Goal: Information Seeking & Learning: Learn about a topic

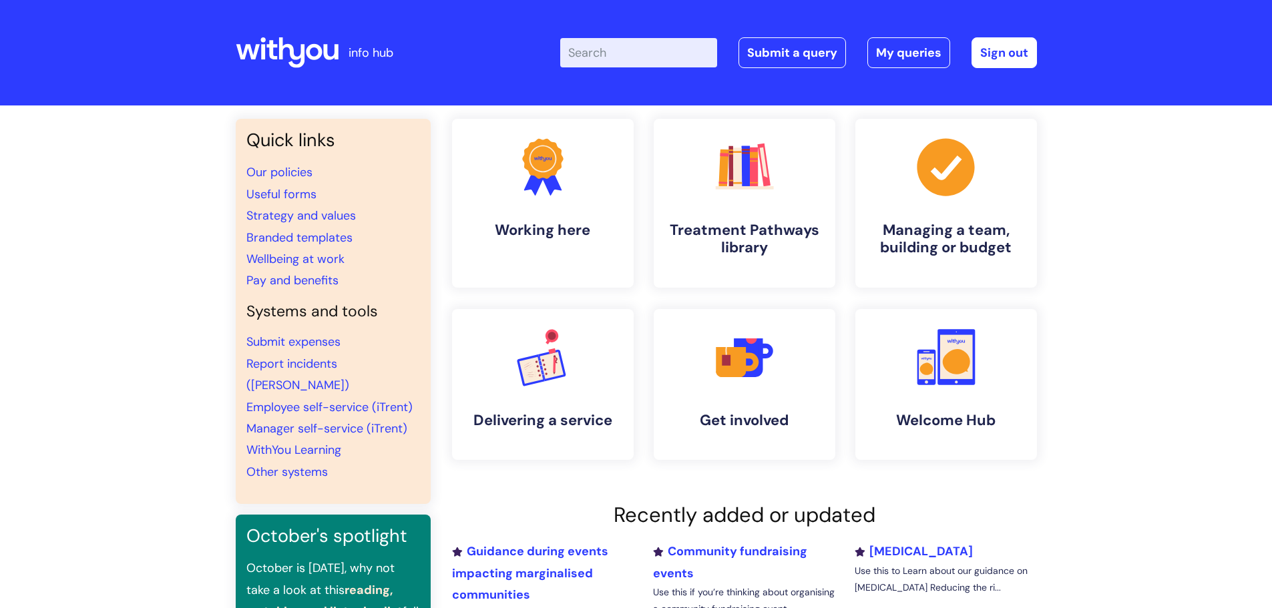
click at [618, 54] on input "Enter your search term here..." at bounding box center [638, 52] width 157 height 29
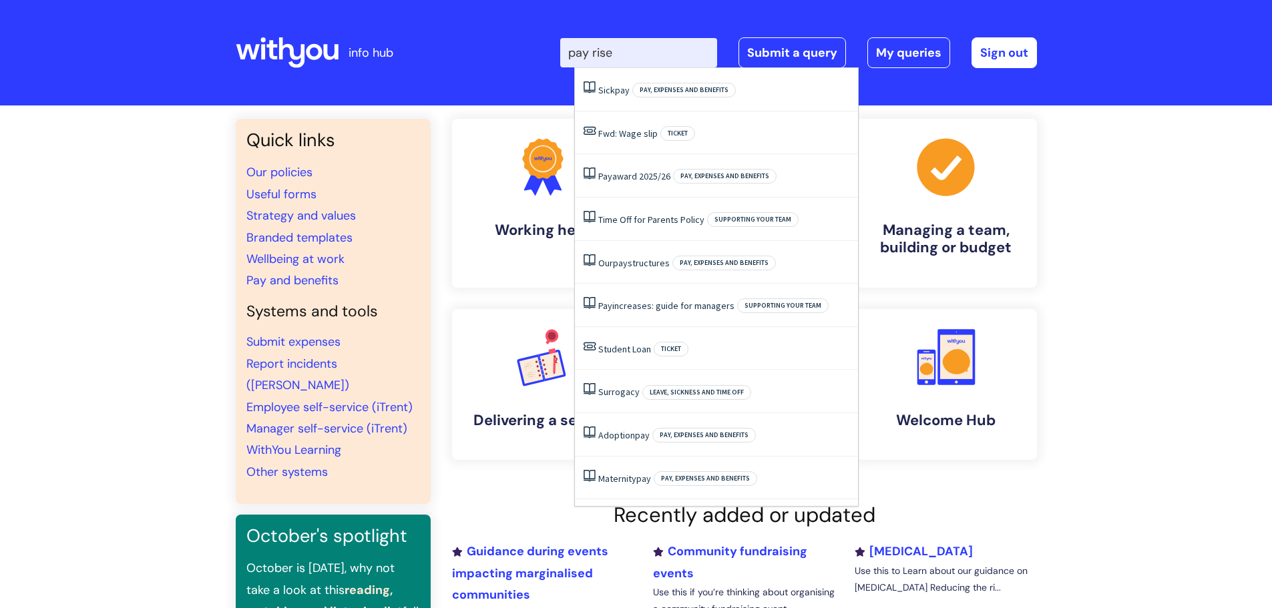
type input "pay rise"
click button "Search" at bounding box center [0, 0] width 0 height 0
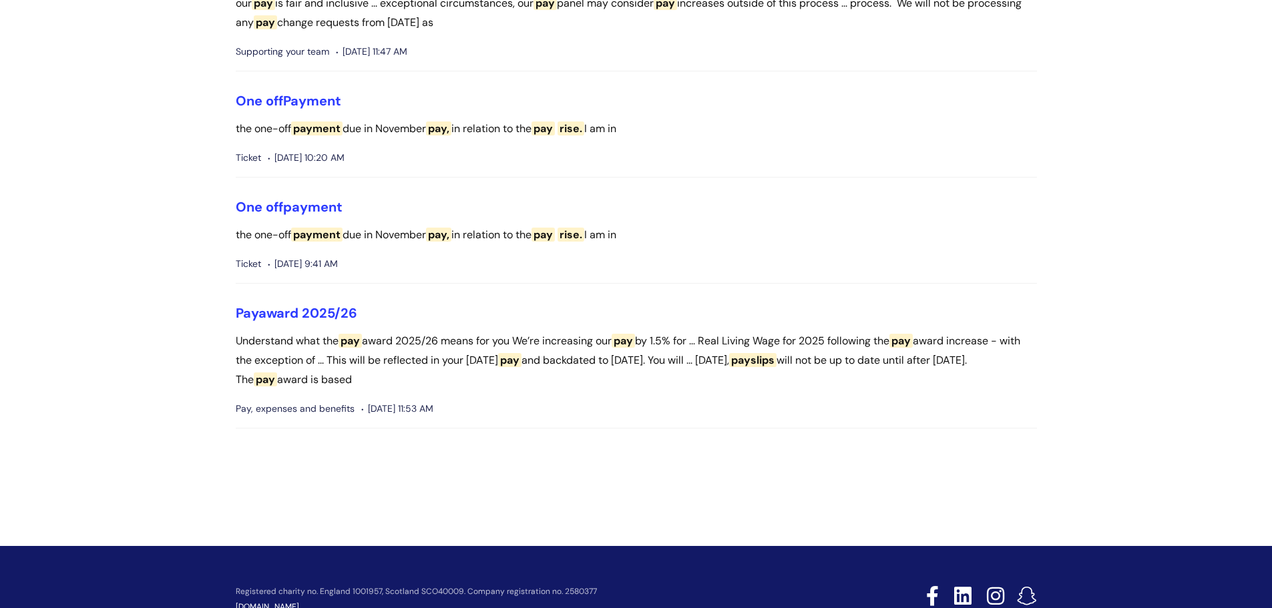
scroll to position [200, 0]
click at [288, 311] on link "Pay award 2025/26" at bounding box center [297, 312] width 122 height 17
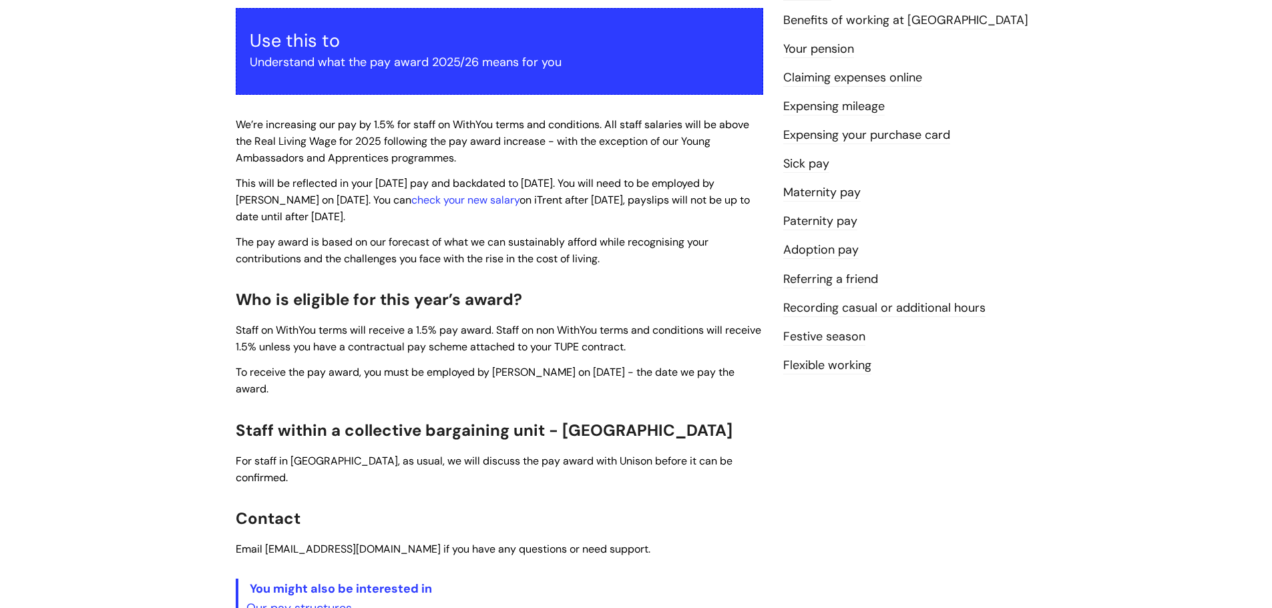
scroll to position [267, 0]
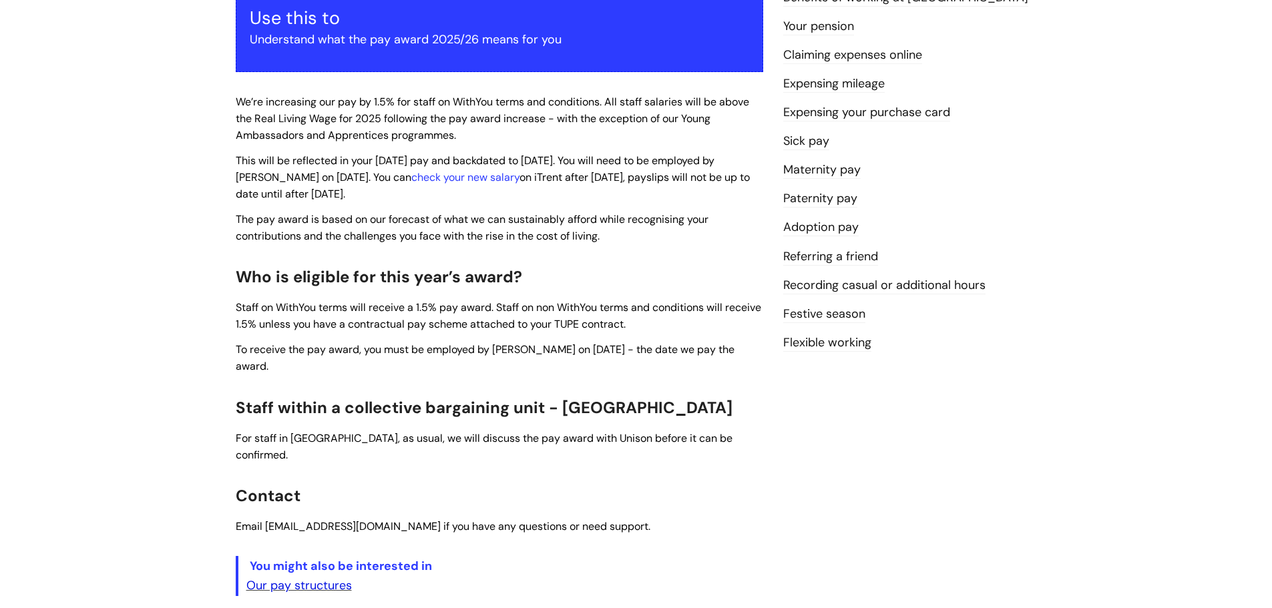
click at [307, 578] on link "Our pay structures" at bounding box center [299, 586] width 106 height 16
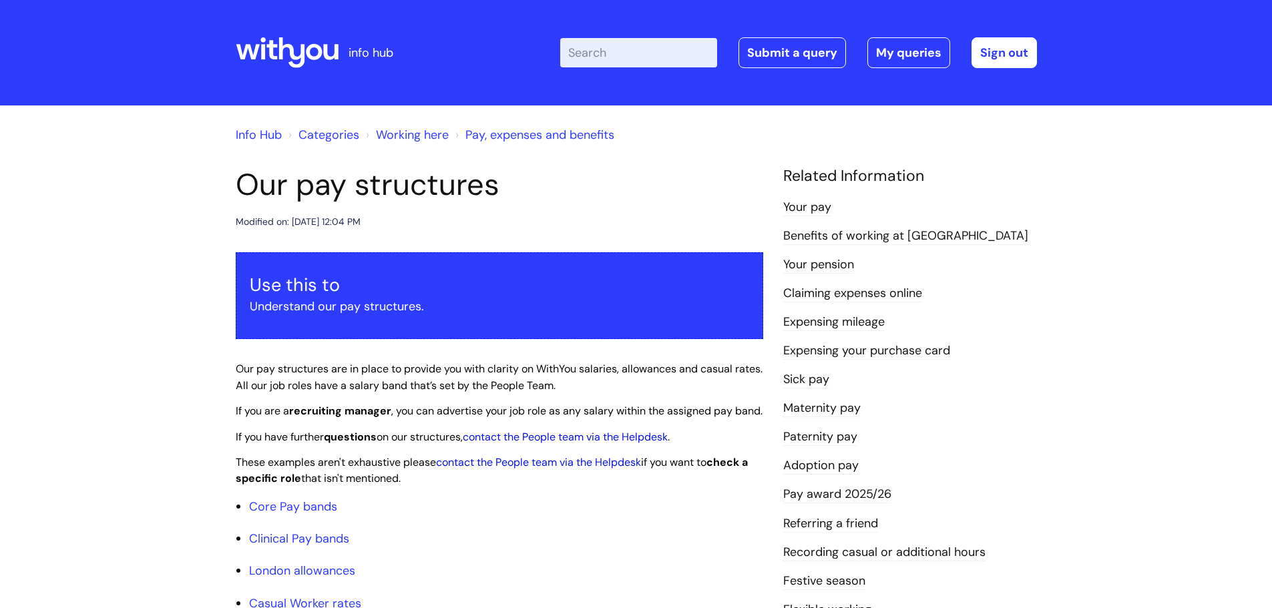
click at [282, 38] on icon at bounding box center [291, 52] width 26 height 31
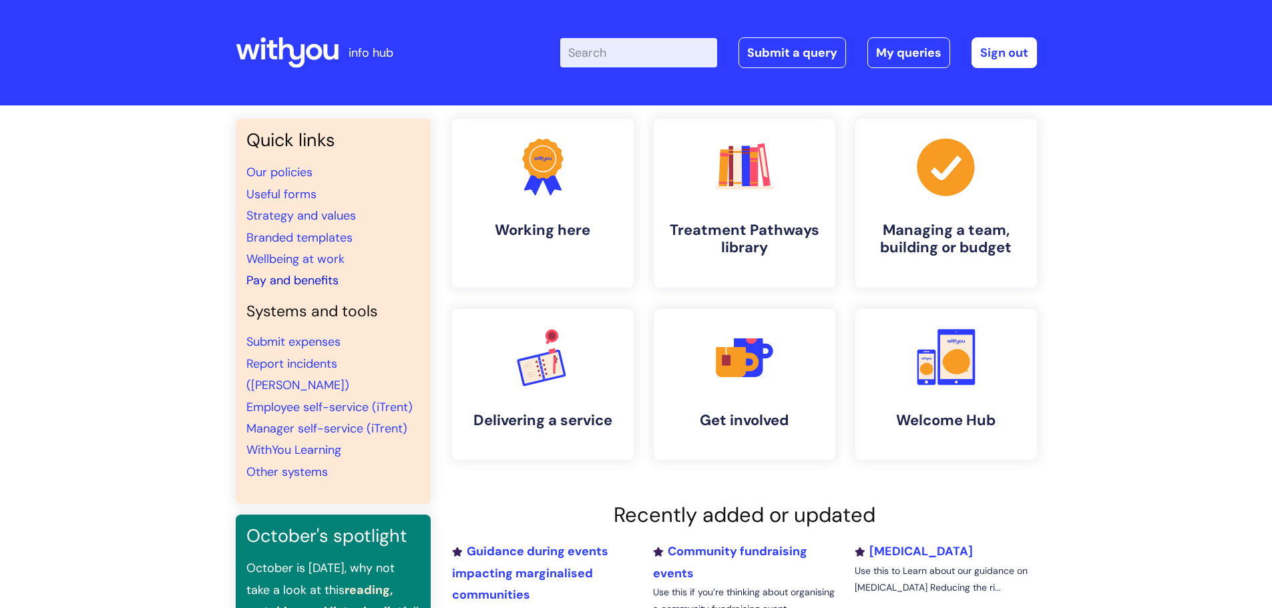
click at [319, 285] on link "Pay and benefits" at bounding box center [292, 280] width 92 height 16
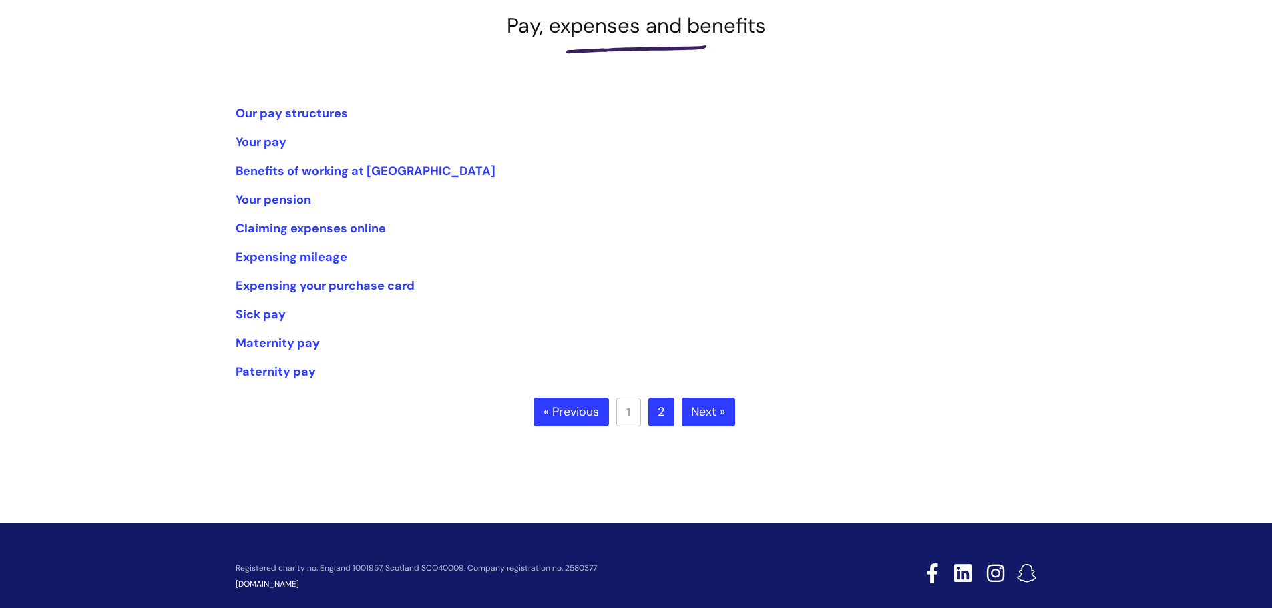
scroll to position [173, 0]
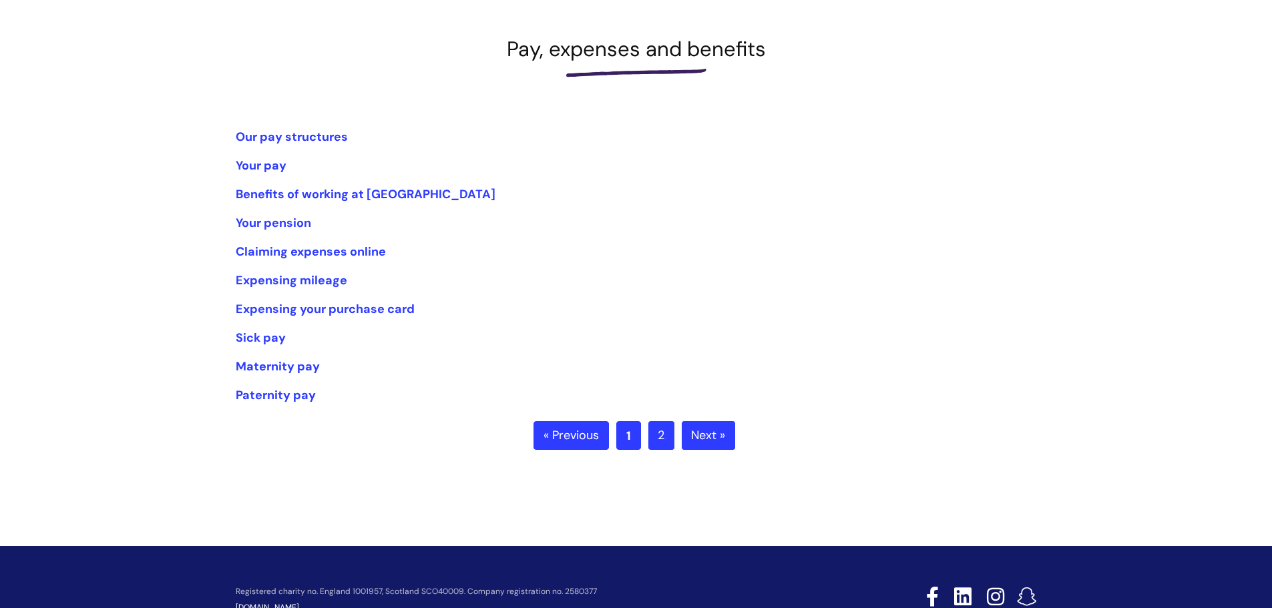
click at [631, 444] on link "1" at bounding box center [628, 435] width 25 height 29
click at [654, 444] on link "2" at bounding box center [661, 435] width 26 height 29
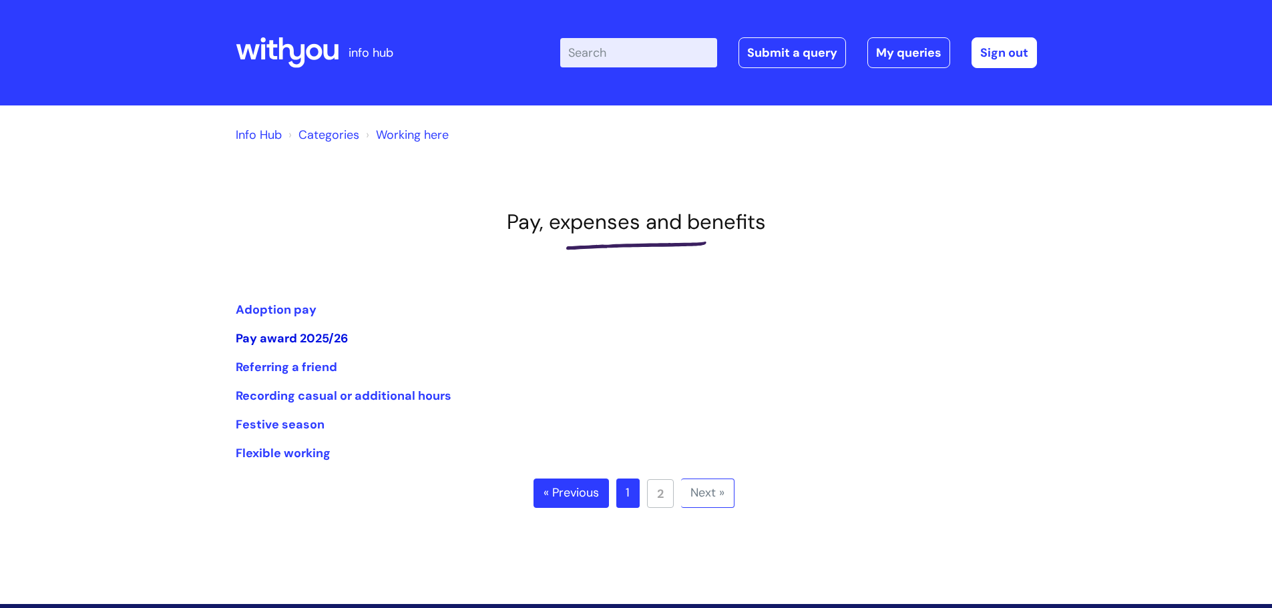
click at [308, 339] on link "Pay award 2025/26" at bounding box center [292, 339] width 112 height 16
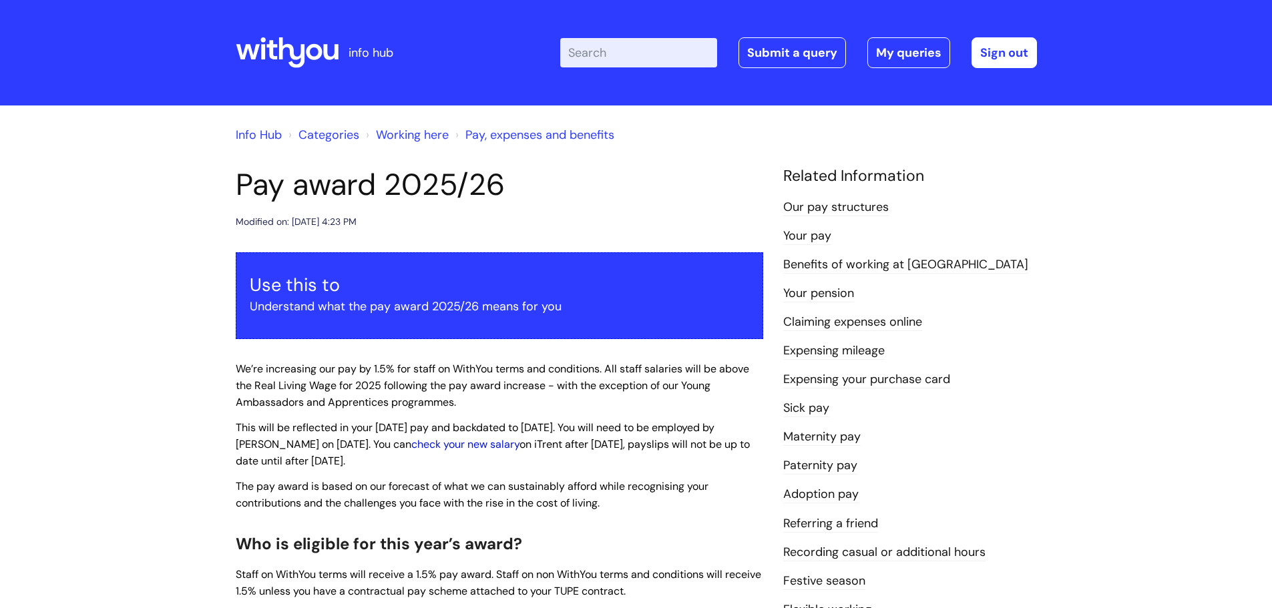
click at [467, 443] on link "check your new salary" at bounding box center [465, 444] width 108 height 14
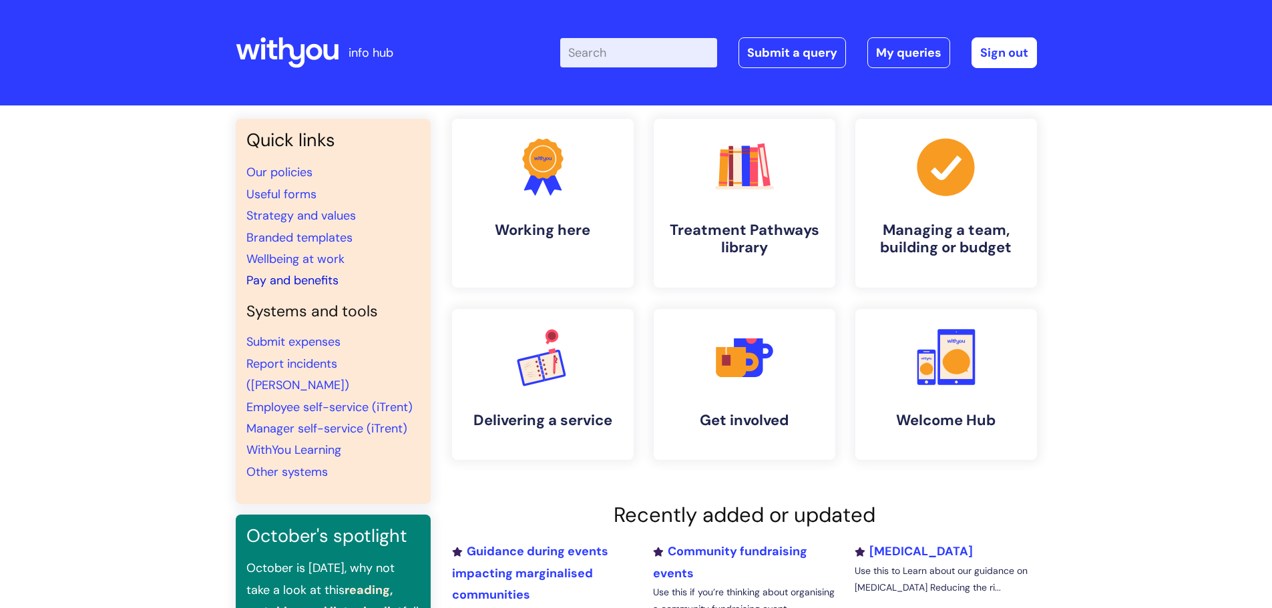
click at [301, 276] on link "Pay and benefits" at bounding box center [292, 280] width 92 height 16
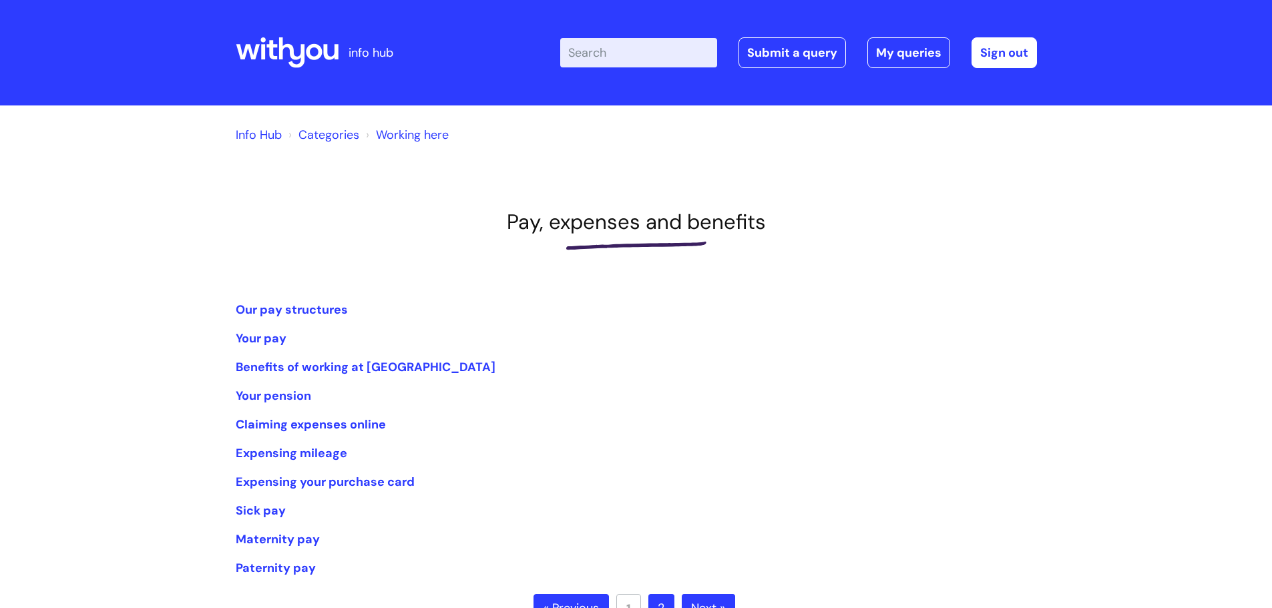
scroll to position [134, 0]
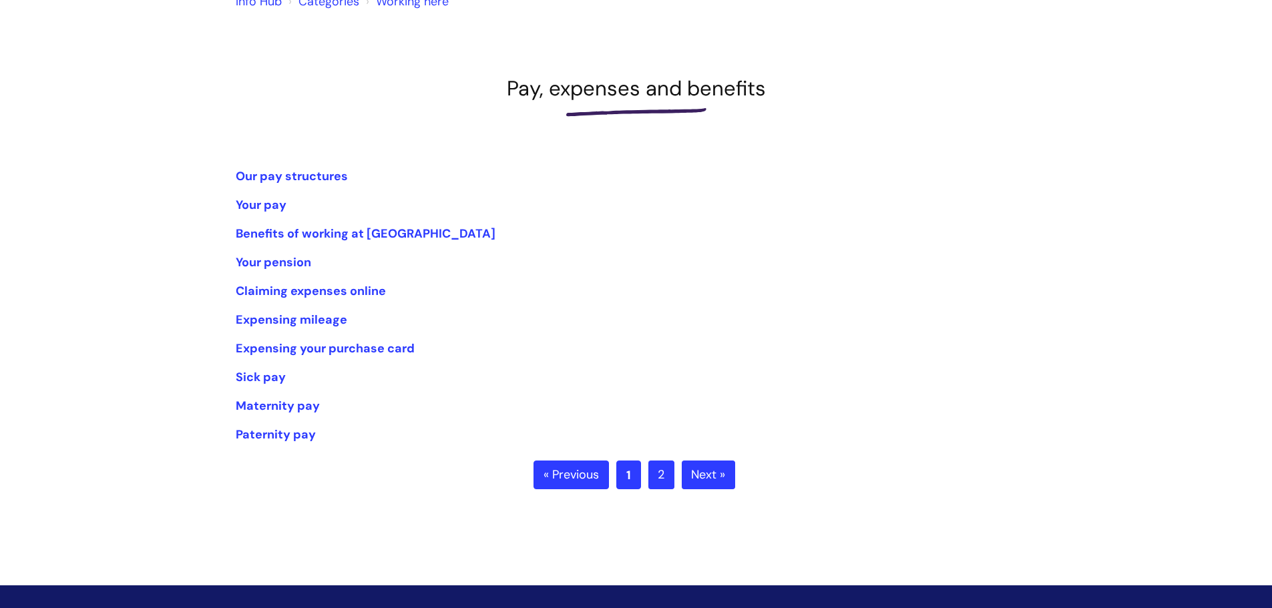
click at [626, 470] on link "1" at bounding box center [628, 475] width 25 height 29
click at [668, 471] on link "2" at bounding box center [661, 475] width 26 height 29
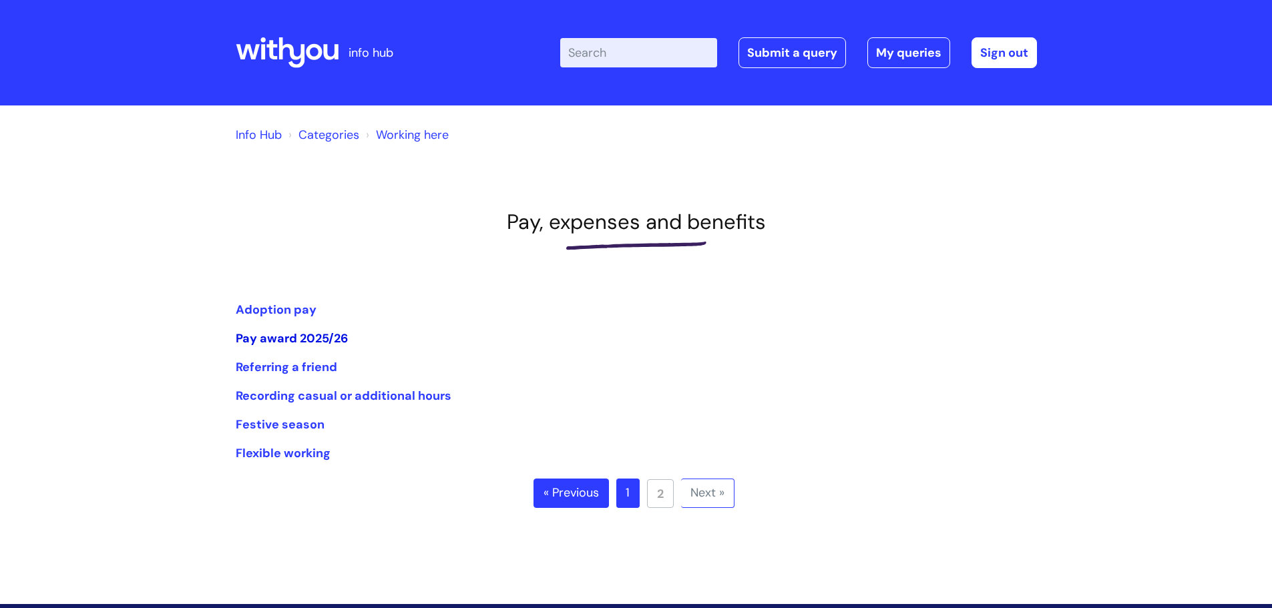
click at [321, 339] on link "Pay award 2025/26" at bounding box center [292, 339] width 112 height 16
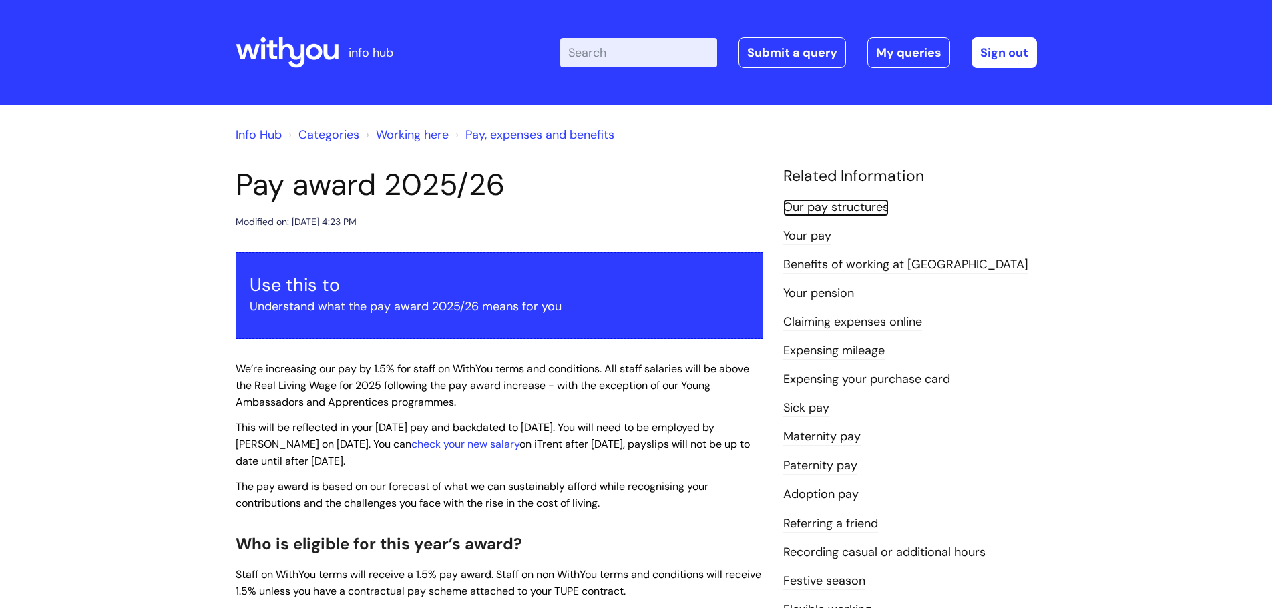
drag, startPoint x: 855, startPoint y: 208, endPoint x: 839, endPoint y: 217, distance: 18.6
click at [855, 208] on link "Our pay structures" at bounding box center [836, 207] width 106 height 17
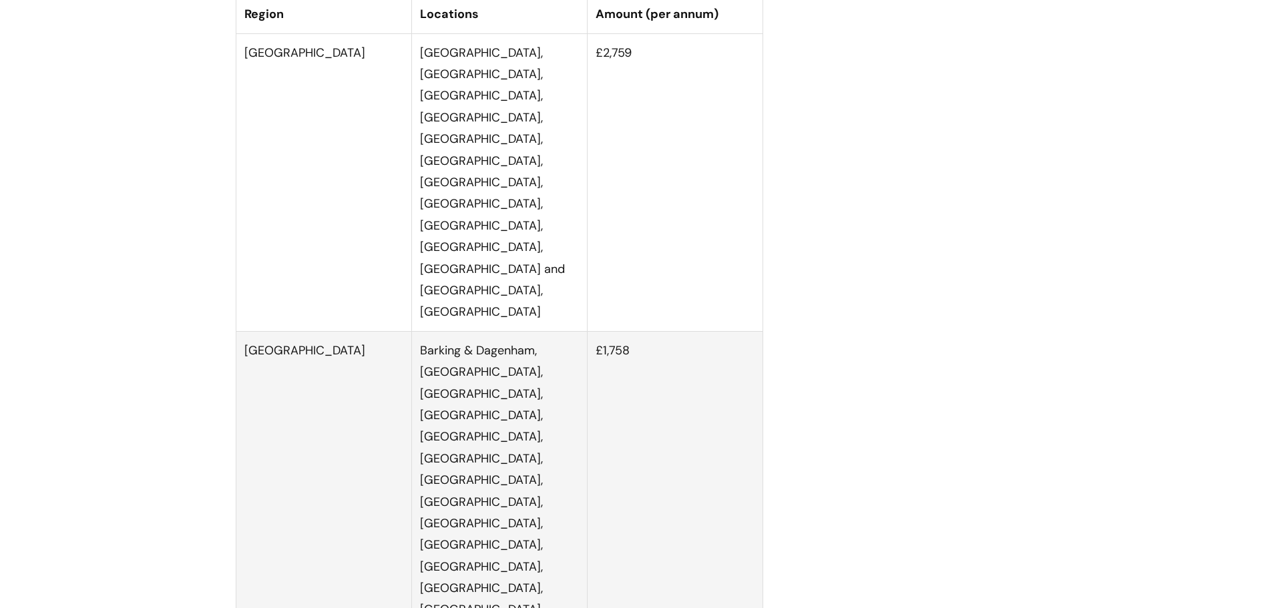
scroll to position [2738, 0]
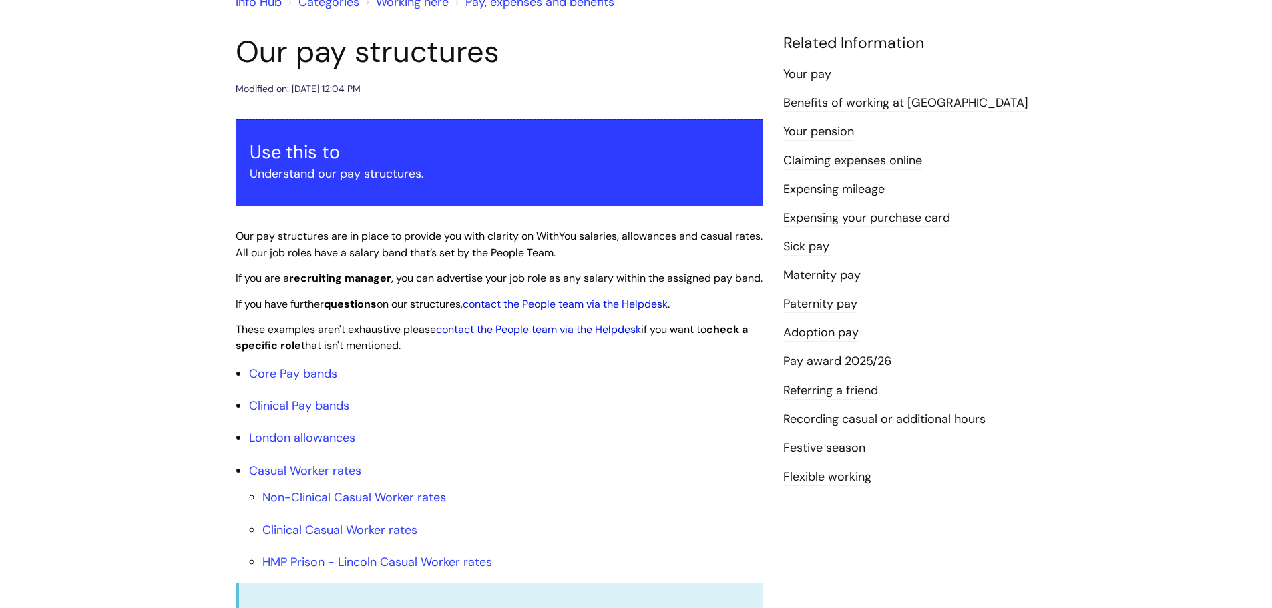
scroll to position [134, 0]
